Goal: Navigation & Orientation: Find specific page/section

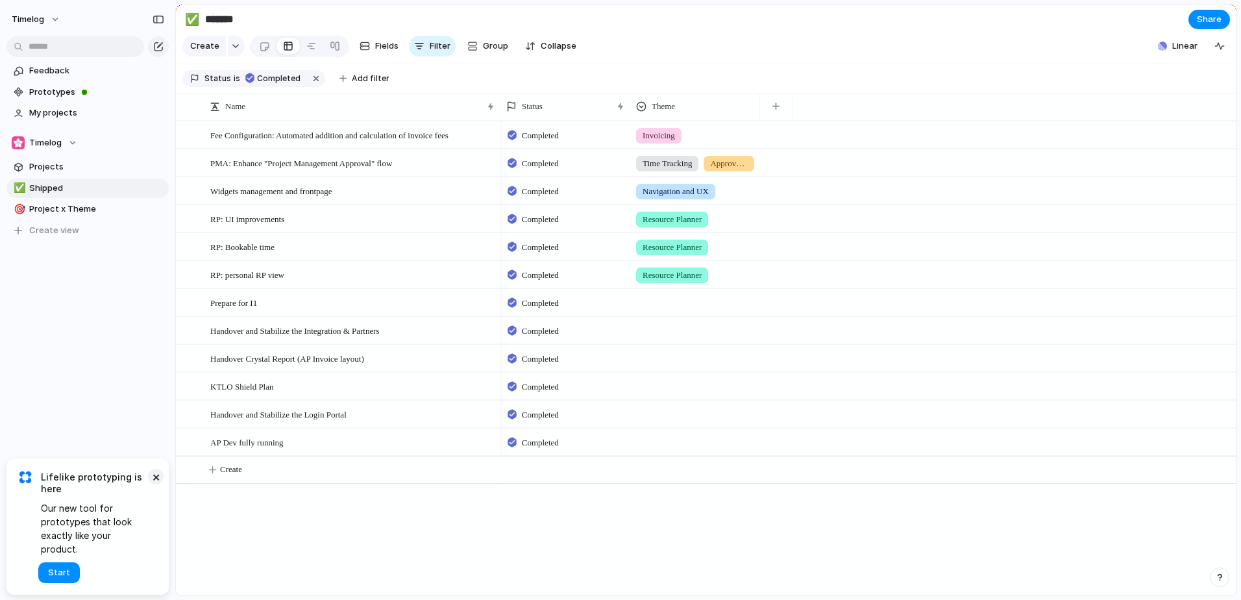
click at [156, 484] on button "×" at bounding box center [156, 476] width 16 height 16
click at [42, 164] on span "Projects" at bounding box center [96, 166] width 135 height 13
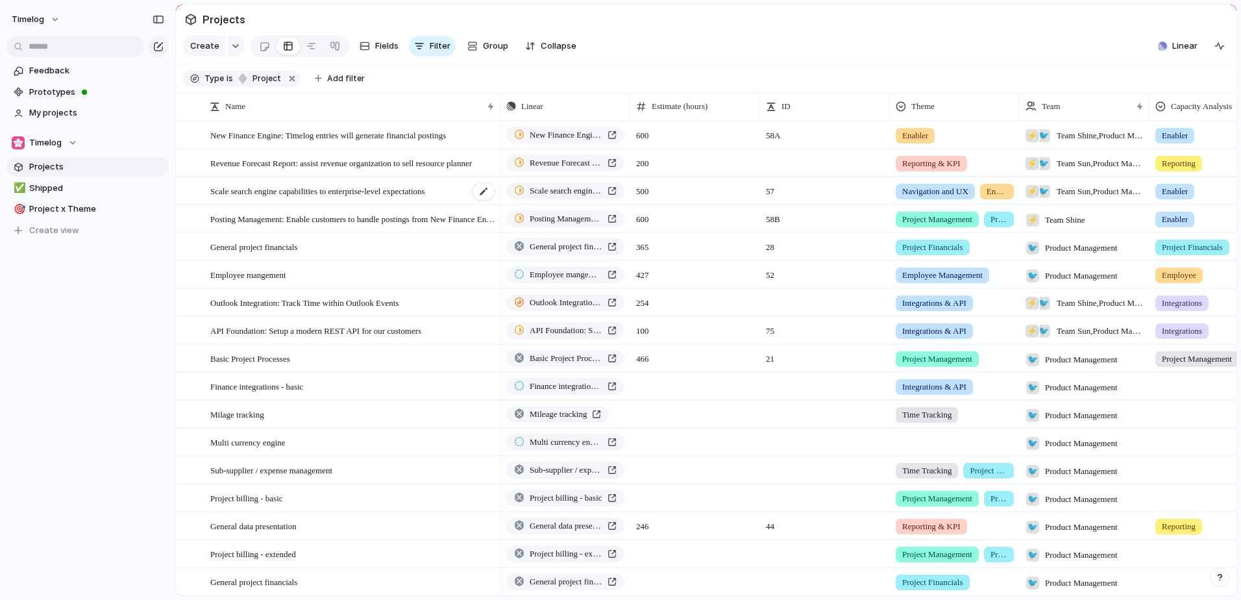
click at [371, 198] on span "Scale search engine capabilities to enterprise-level expectations" at bounding box center [317, 190] width 215 height 15
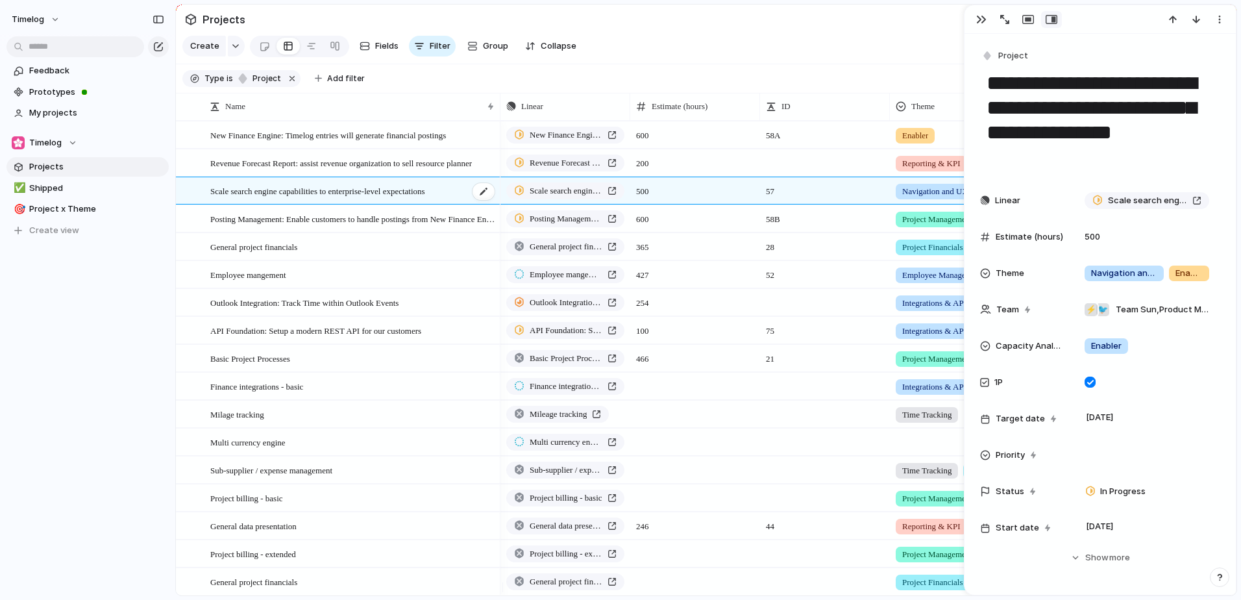
click at [371, 198] on span "Scale search engine capabilities to enterprise-level expectations" at bounding box center [317, 190] width 215 height 15
click at [143, 395] on div "timelog Feedback Prototypes My projects Timelog Projects ✅ Shipped 🎯 Project x …" at bounding box center [87, 300] width 175 height 600
click at [65, 92] on span "Prototypes" at bounding box center [96, 92] width 135 height 13
click at [56, 192] on span "Shipped" at bounding box center [96, 188] width 135 height 13
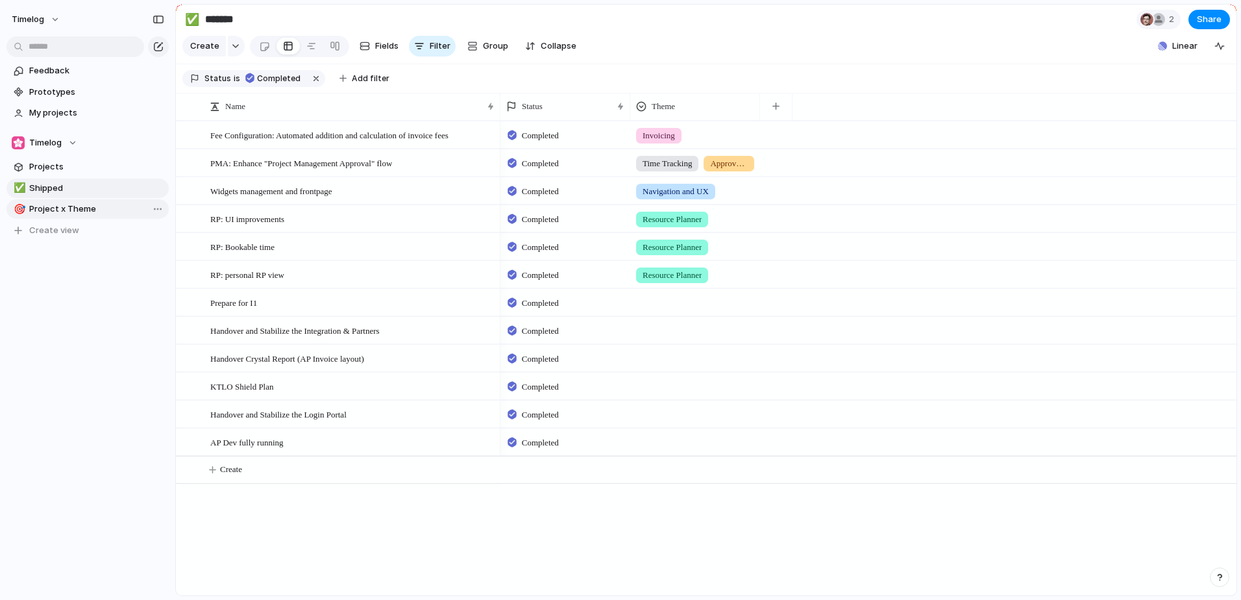
click at [60, 207] on span "Project x Theme" at bounding box center [96, 208] width 135 height 13
type input "**********"
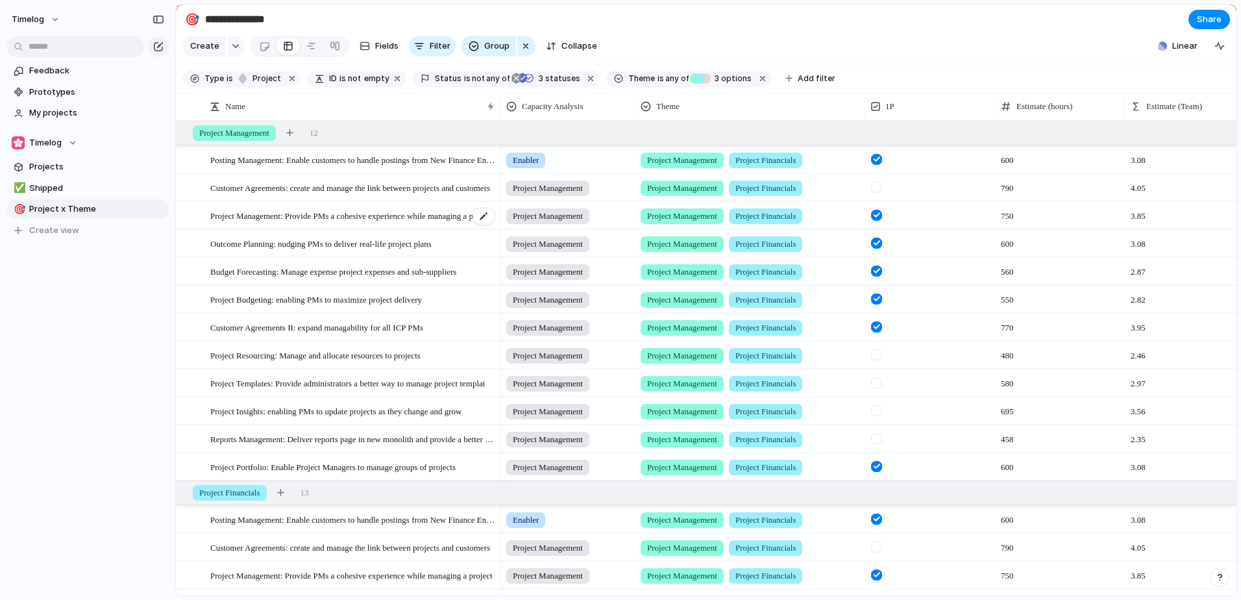
click at [324, 223] on span "Project Management: Provide PMs a cohesive experience while managing a project" at bounding box center [351, 215] width 282 height 15
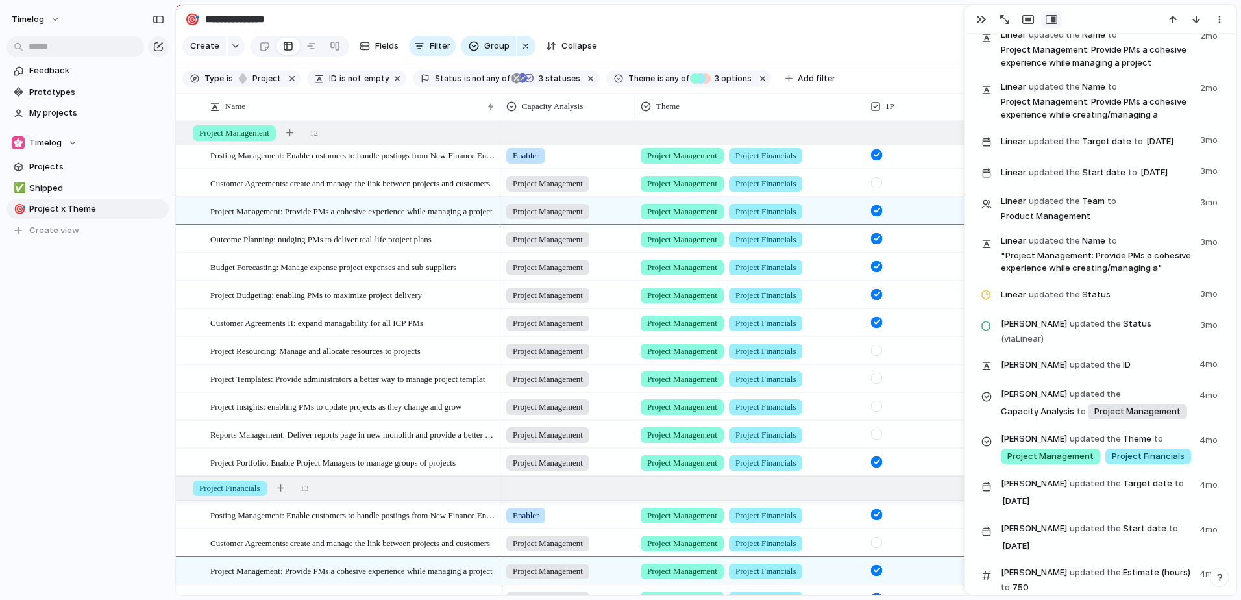
scroll to position [1137, 0]
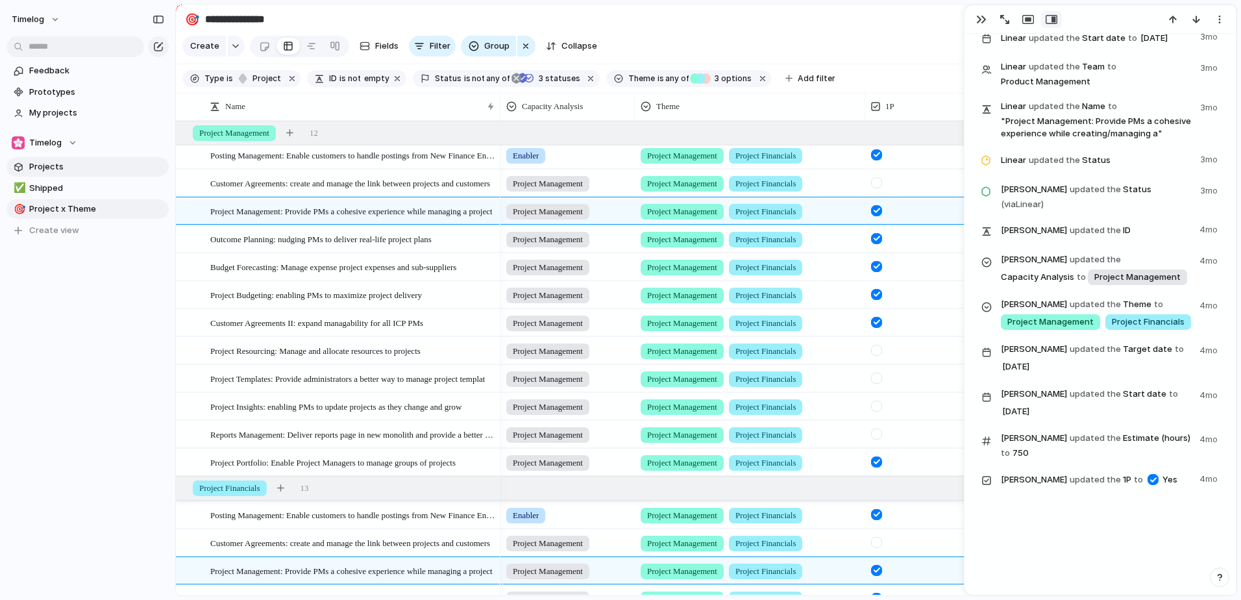
click at [53, 166] on span "Projects" at bounding box center [96, 166] width 135 height 13
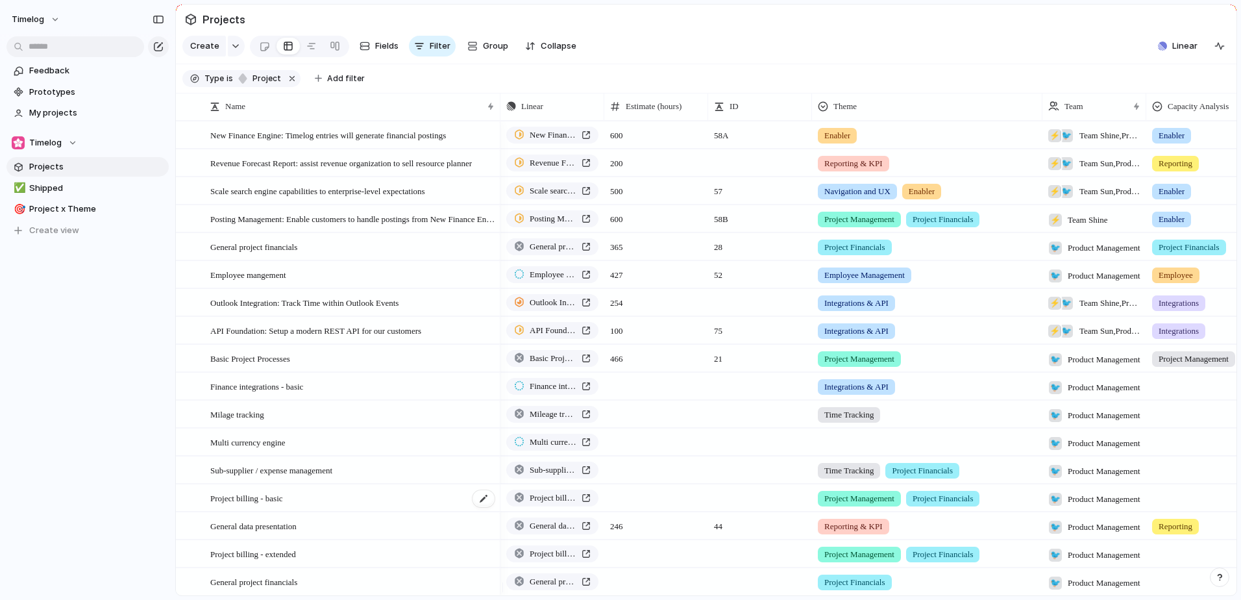
click at [237, 505] on span "Project billing - basic" at bounding box center [246, 497] width 73 height 15
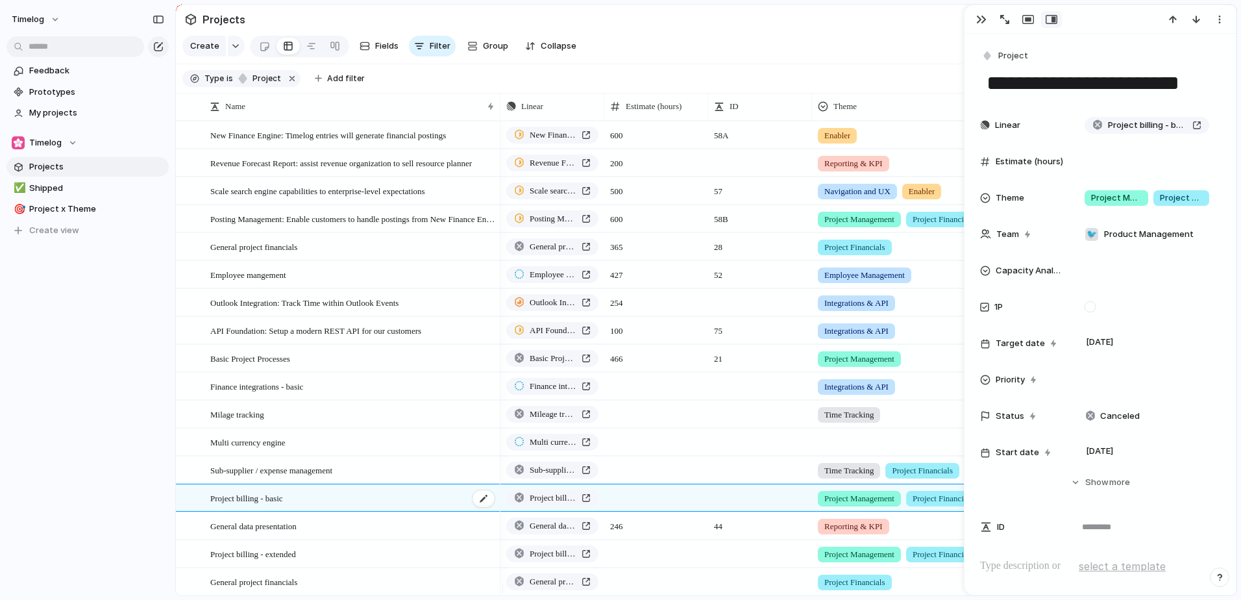
click at [237, 505] on span "Project billing - basic" at bounding box center [246, 497] width 73 height 15
click at [112, 475] on div "timelog Feedback Prototypes My projects Timelog Projects ✅ Shipped 🎯 Project x …" at bounding box center [87, 300] width 175 height 600
click at [983, 20] on div "button" at bounding box center [981, 19] width 10 height 10
